Goal: Task Accomplishment & Management: Manage account settings

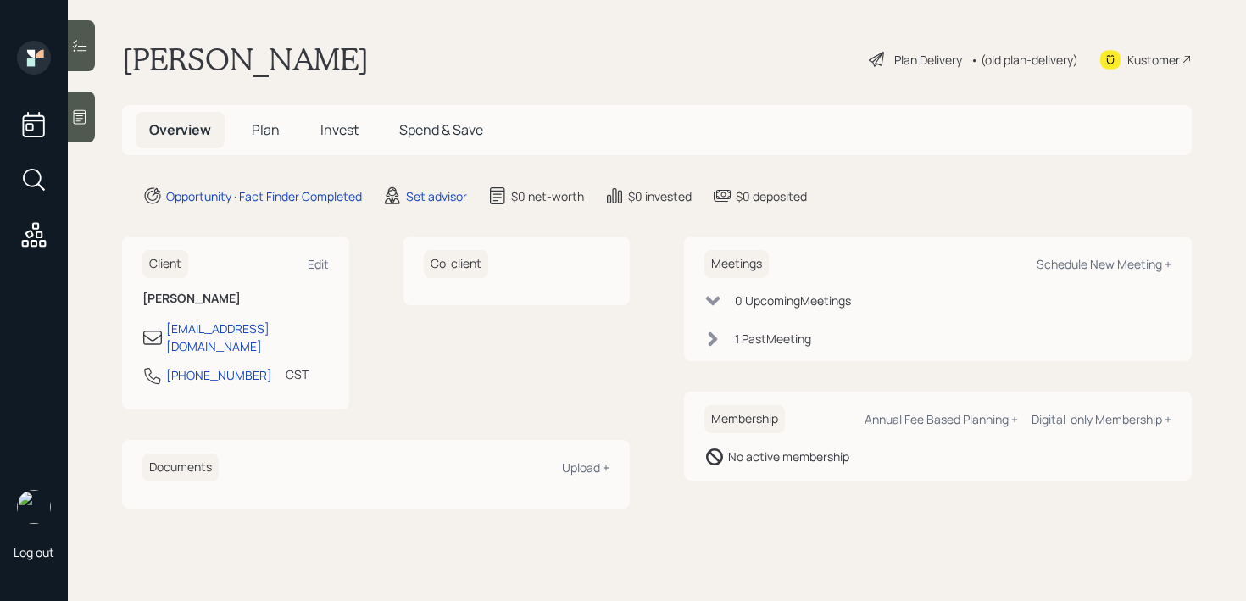
click at [91, 136] on div at bounding box center [81, 117] width 27 height 51
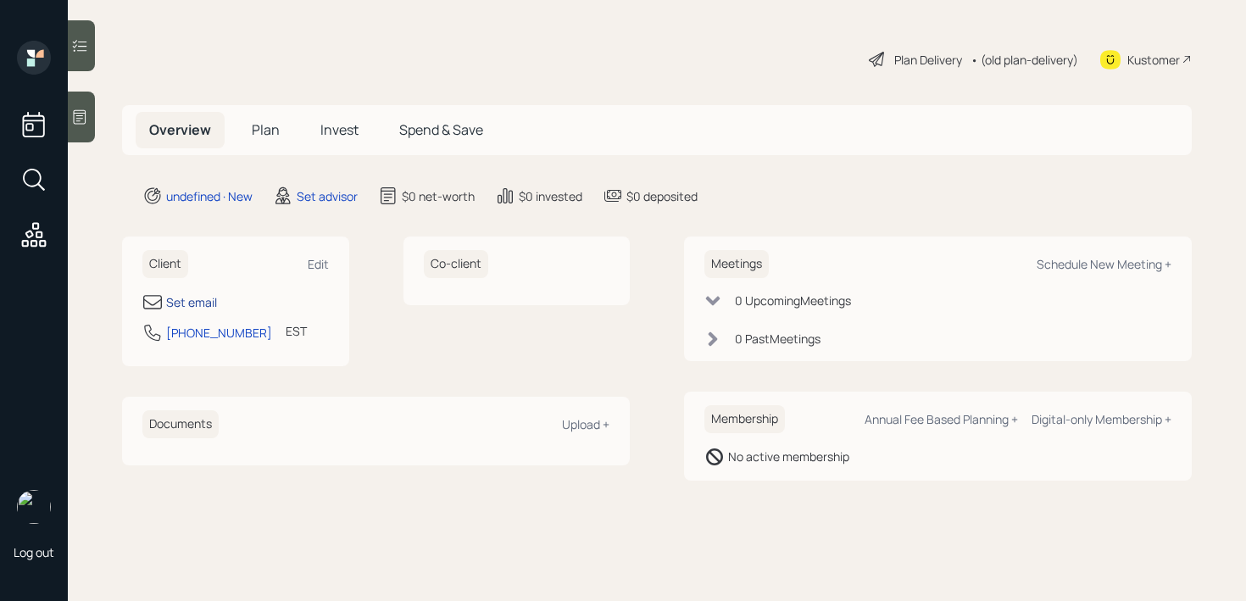
click at [208, 300] on div "Set email" at bounding box center [191, 302] width 51 height 18
